Goal: Register for event/course

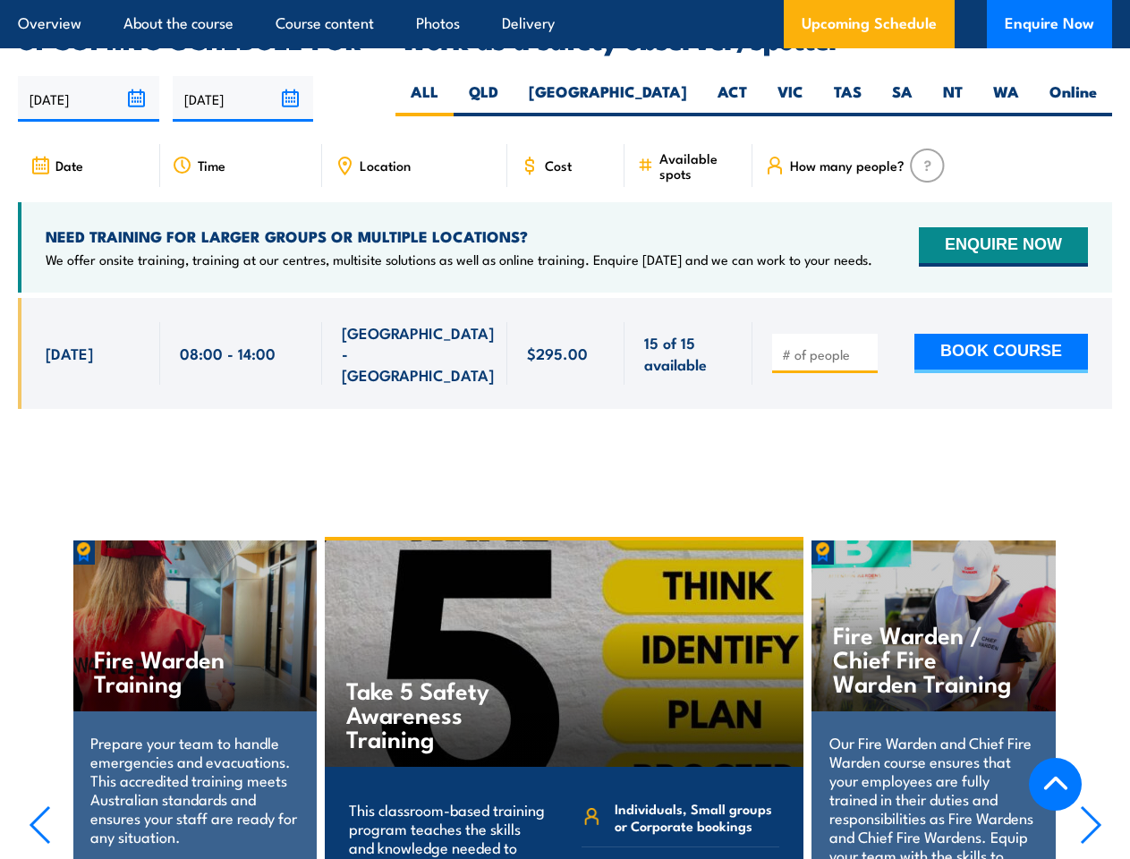
click at [565, 0] on article "Overview About the course Course content Photos Delivery Upcoming Schedule Enqu…" at bounding box center [565, 24] width 1094 height 48
click at [89, 76] on input "[DATE]" at bounding box center [88, 99] width 141 height 46
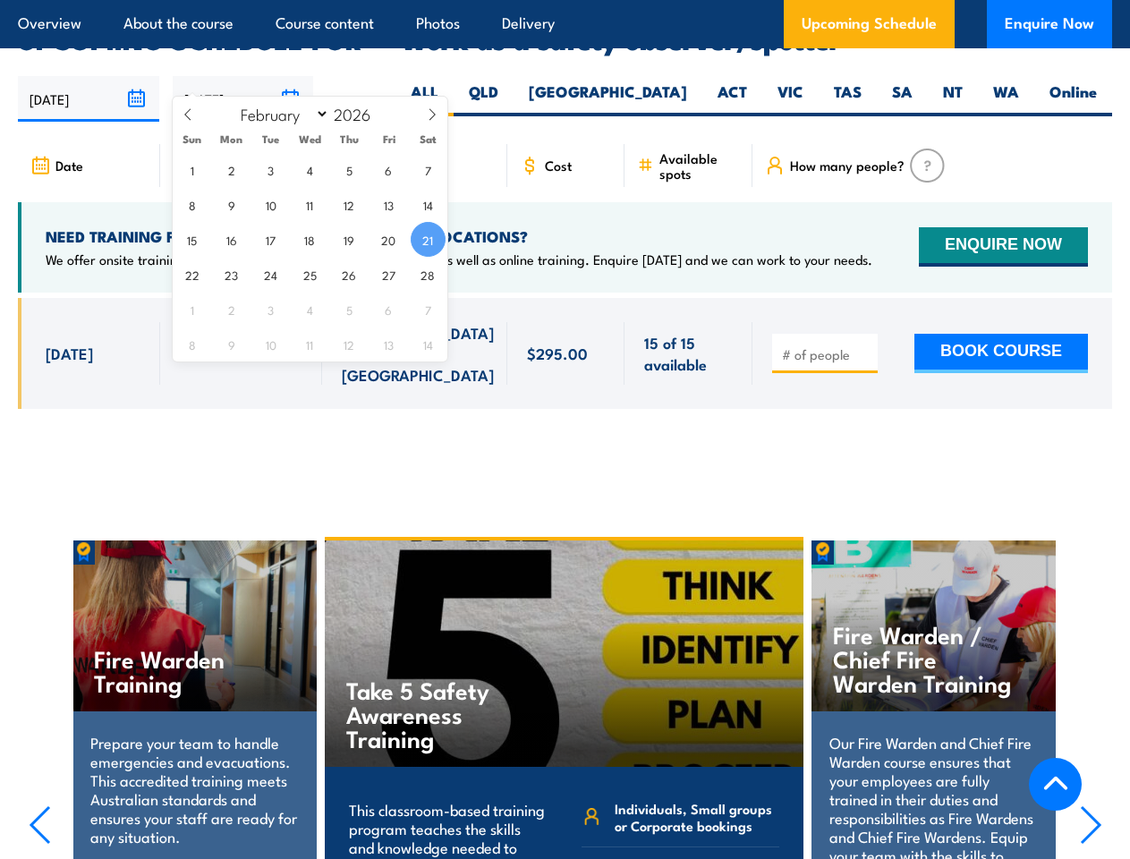
click at [243, 76] on input "[DATE]" at bounding box center [243, 99] width 141 height 46
click at [566, 674] on div "Take 5 Safety Awareness Training" at bounding box center [565, 654] width 480 height 226
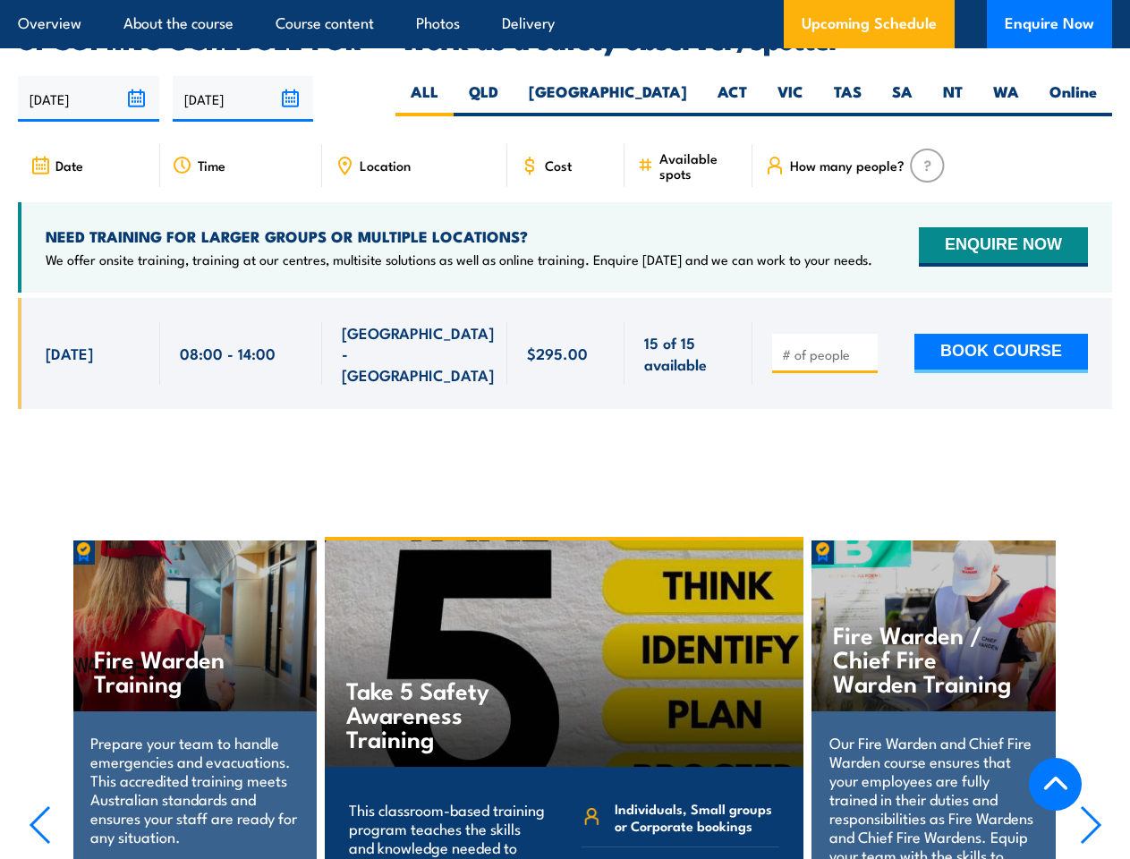
click at [565, 676] on div "Take 5 Safety Awareness Training" at bounding box center [565, 654] width 480 height 226
click at [39, 805] on icon "button" at bounding box center [40, 824] width 22 height 39
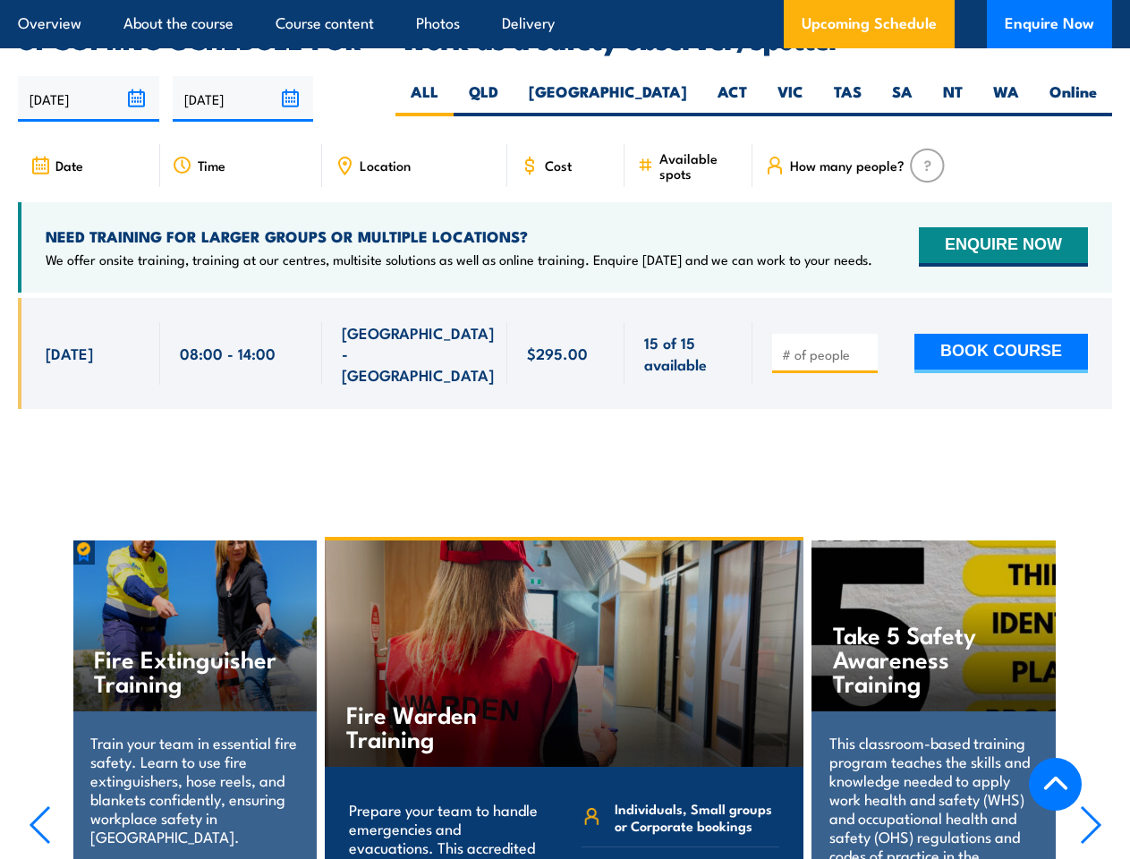
click at [1091, 805] on icon "button" at bounding box center [1091, 824] width 22 height 39
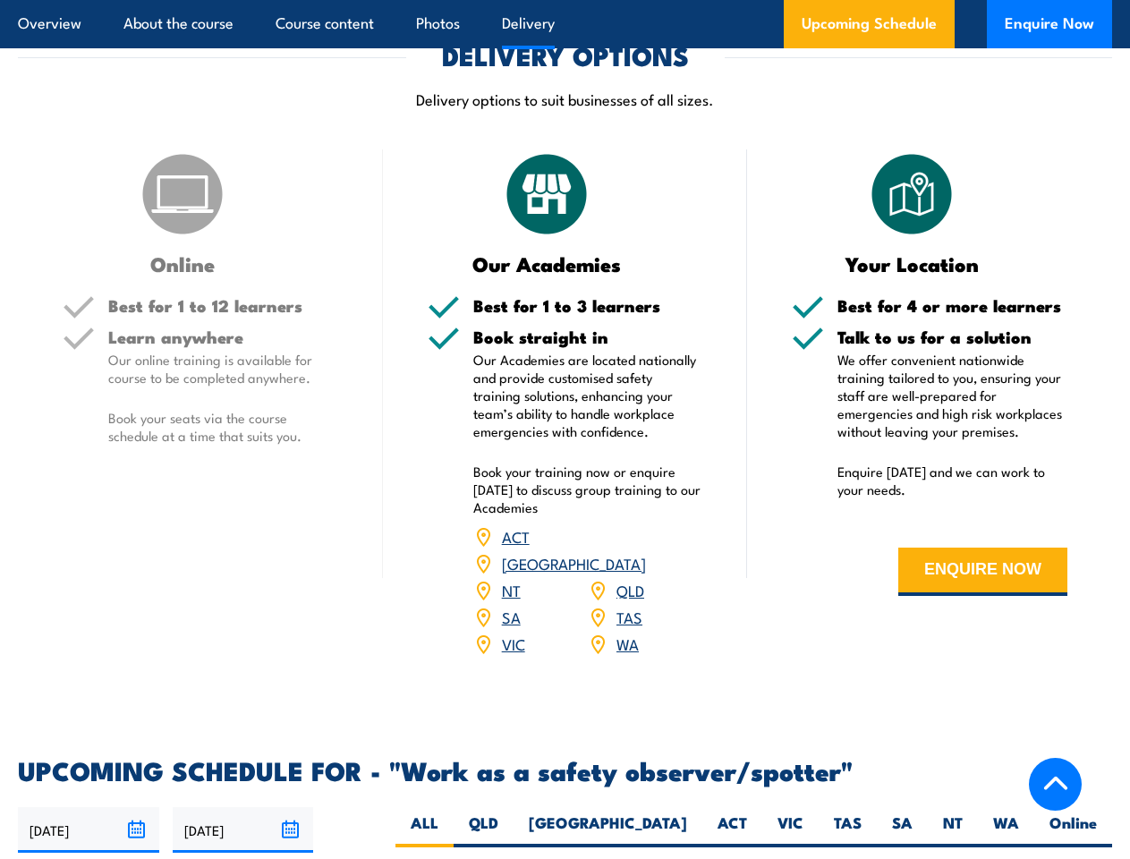
click at [565, 0] on article "Overview About the course Course content Photos Delivery Upcoming Schedule Enqu…" at bounding box center [565, 24] width 1094 height 48
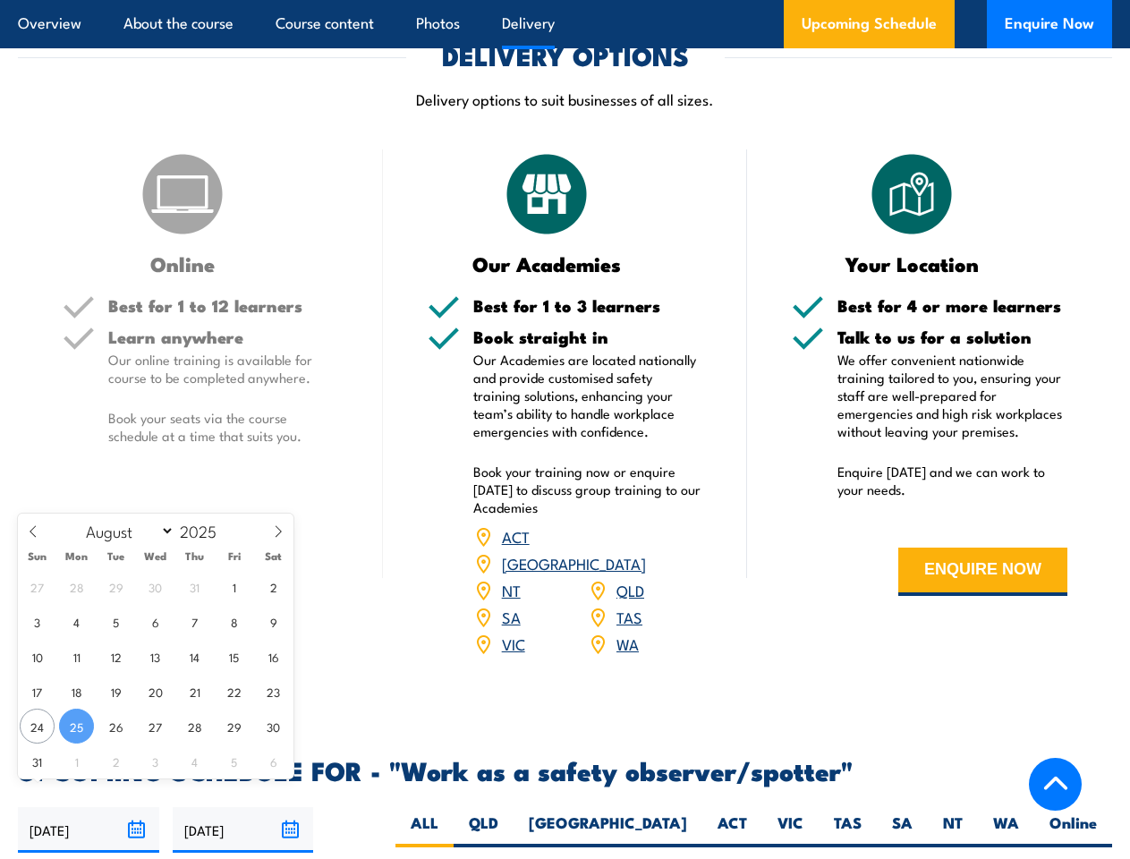
click at [89, 807] on input "[DATE]" at bounding box center [88, 830] width 141 height 46
click at [243, 807] on input "[DATE]" at bounding box center [243, 830] width 141 height 46
